Goal: Information Seeking & Learning: Learn about a topic

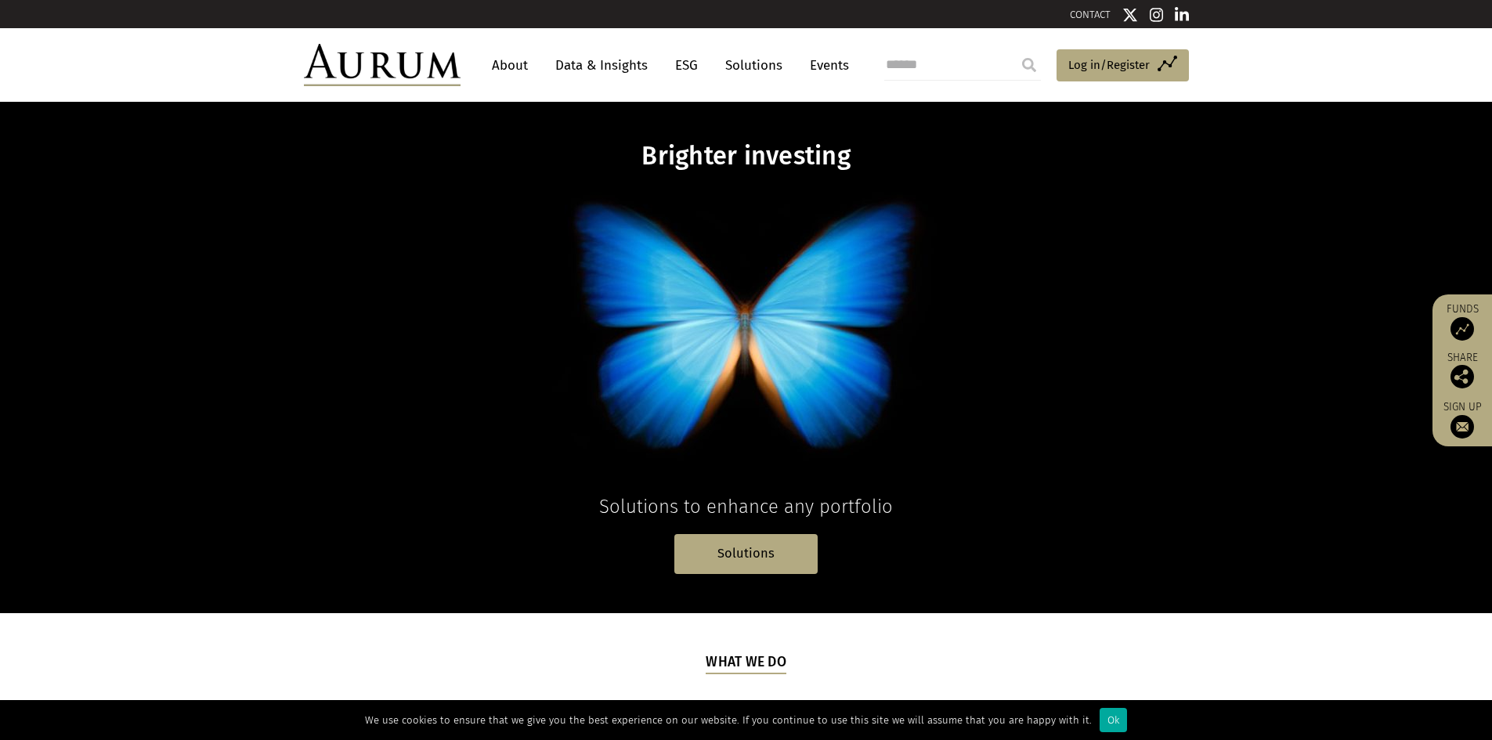
click at [602, 69] on link "Data & Insights" at bounding box center [601, 65] width 108 height 29
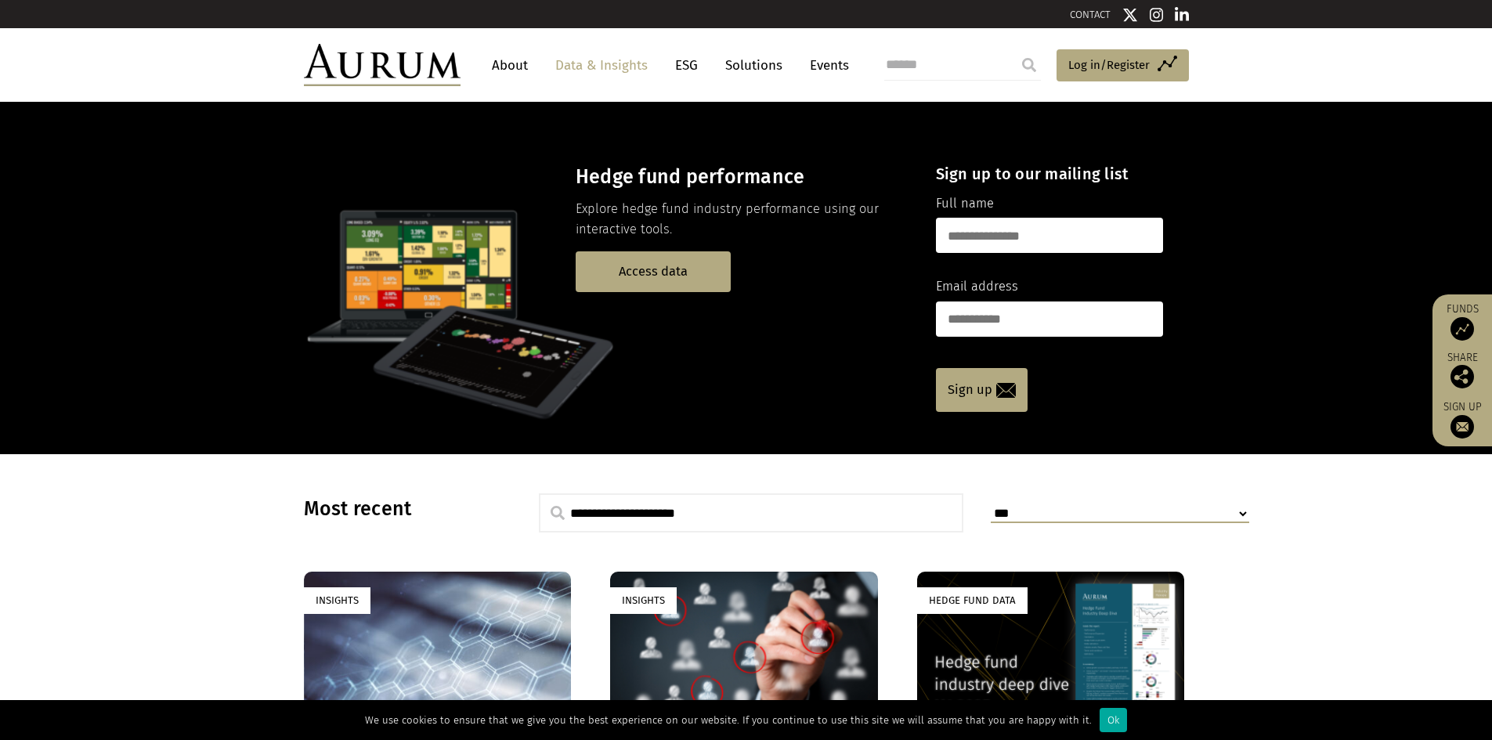
click at [682, 67] on link "ESG" at bounding box center [686, 65] width 38 height 29
